Goal: Navigation & Orientation: Find specific page/section

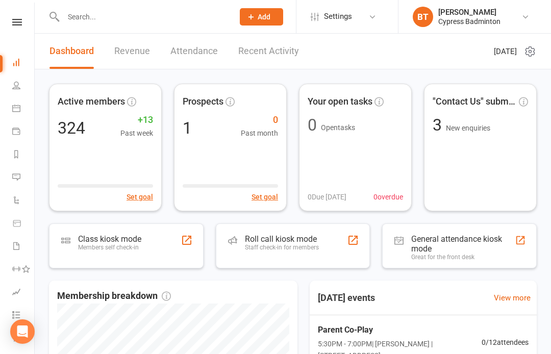
click at [16, 23] on icon at bounding box center [17, 22] width 10 height 7
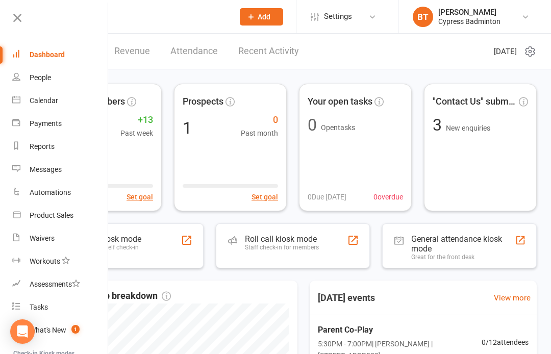
click at [78, 239] on link "Waivers" at bounding box center [60, 238] width 96 height 23
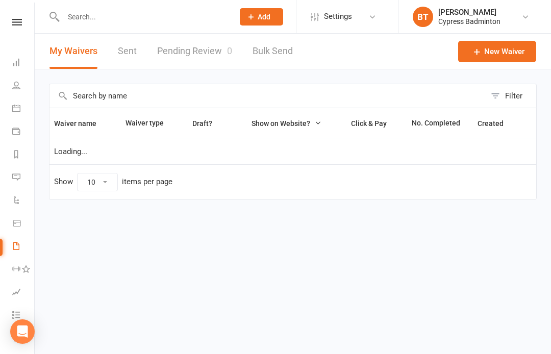
click at [183, 51] on link "Pending Review 0" at bounding box center [194, 51] width 75 height 35
select select "50"
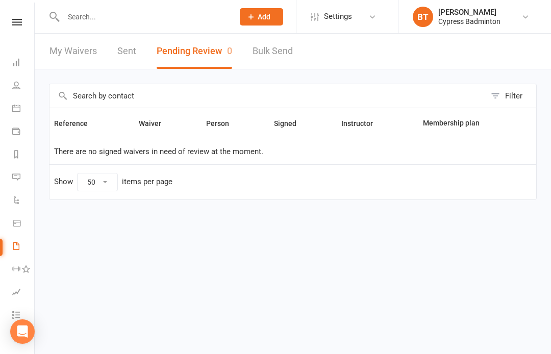
click at [211, 46] on button "Pending Review 0" at bounding box center [195, 51] width 76 height 35
click at [24, 157] on link "Reports" at bounding box center [23, 155] width 23 height 23
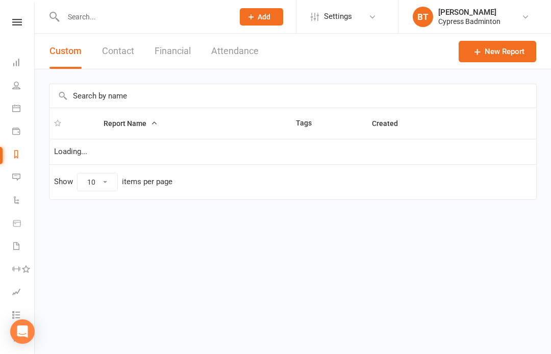
click at [184, 49] on button "Financial" at bounding box center [173, 51] width 36 height 35
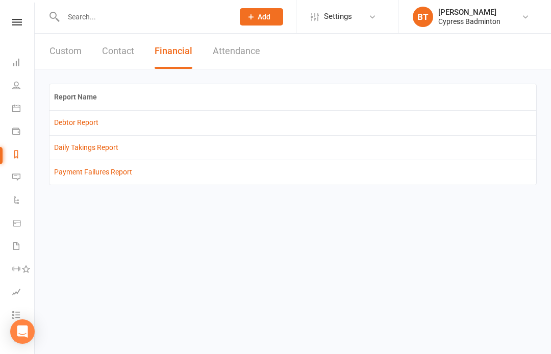
click at [80, 125] on link "Debtor Report" at bounding box center [76, 122] width 44 height 8
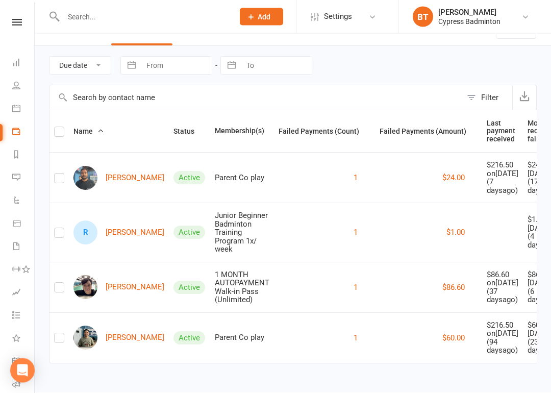
scroll to position [132, 0]
click at [20, 63] on link "Dashboard" at bounding box center [23, 63] width 23 height 23
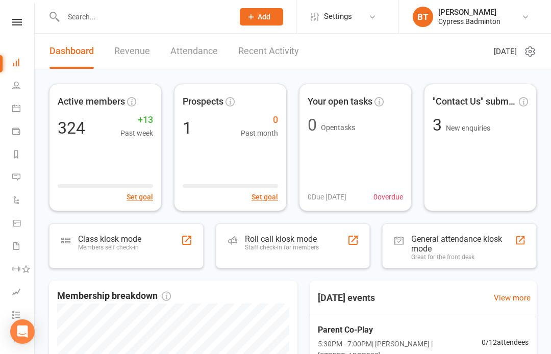
click at [271, 52] on link "Recent Activity" at bounding box center [268, 51] width 61 height 35
